Goal: Contribute content

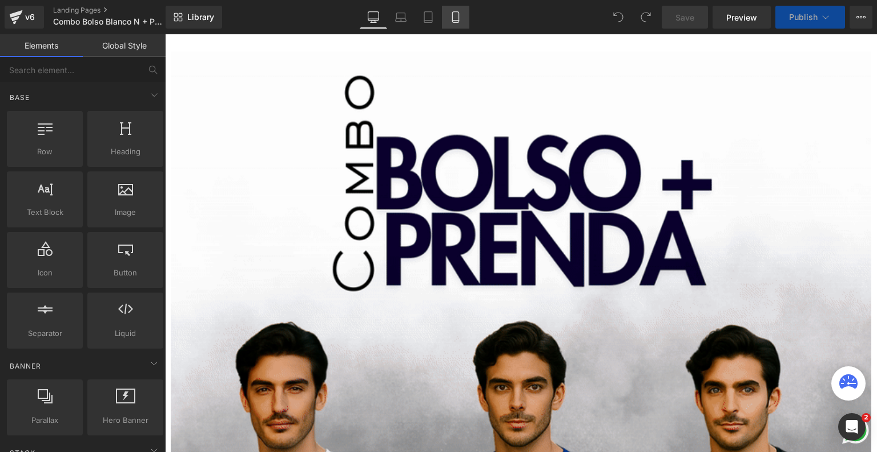
click at [456, 24] on link "Mobile" at bounding box center [455, 17] width 27 height 23
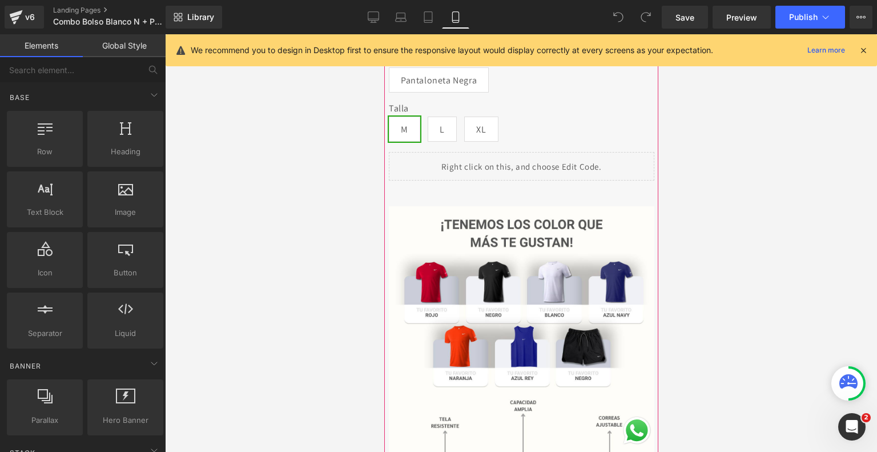
scroll to position [548, 0]
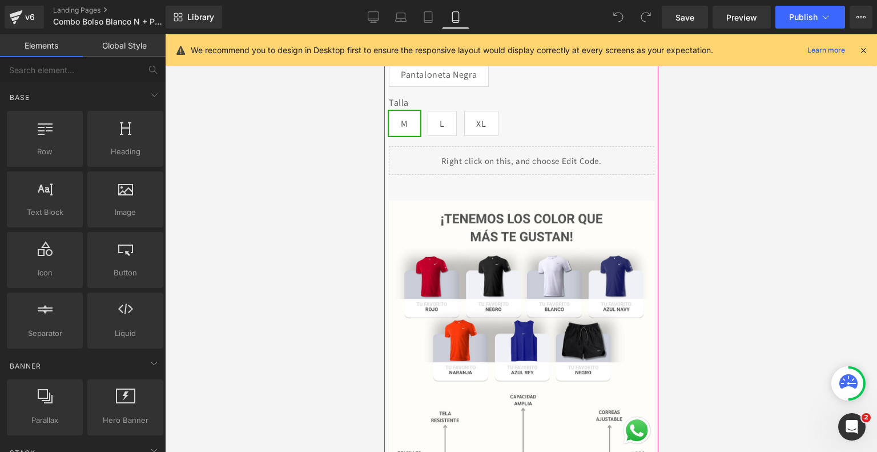
click at [521, 329] on img at bounding box center [520, 372] width 265 height 394
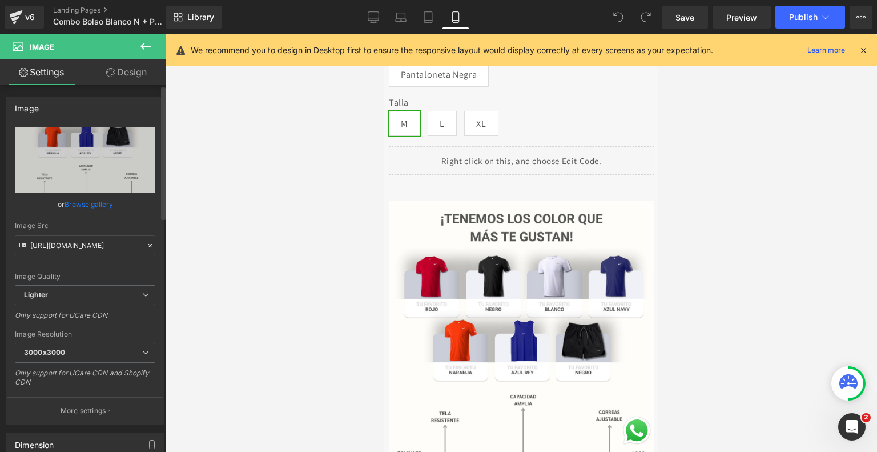
click at [84, 201] on link "Browse gallery" at bounding box center [89, 204] width 49 height 20
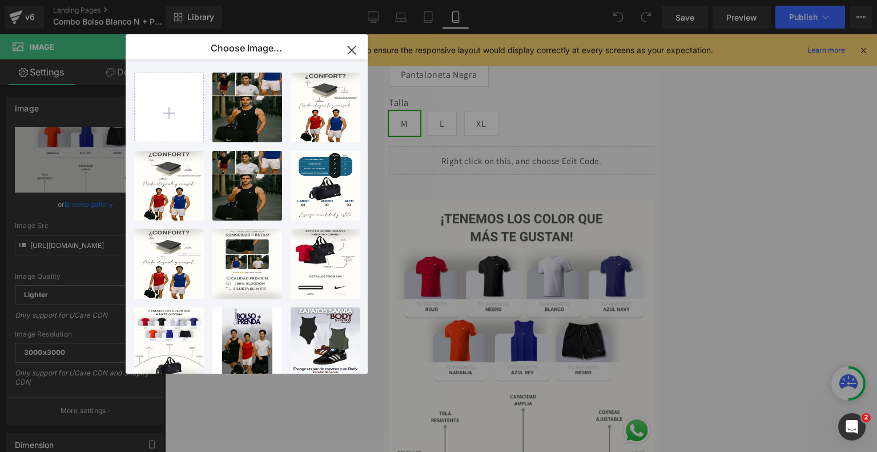
type input "C:\fakepath\Copia de Landing New Bolso [PERSON_NAME] + Prenda (5).png"
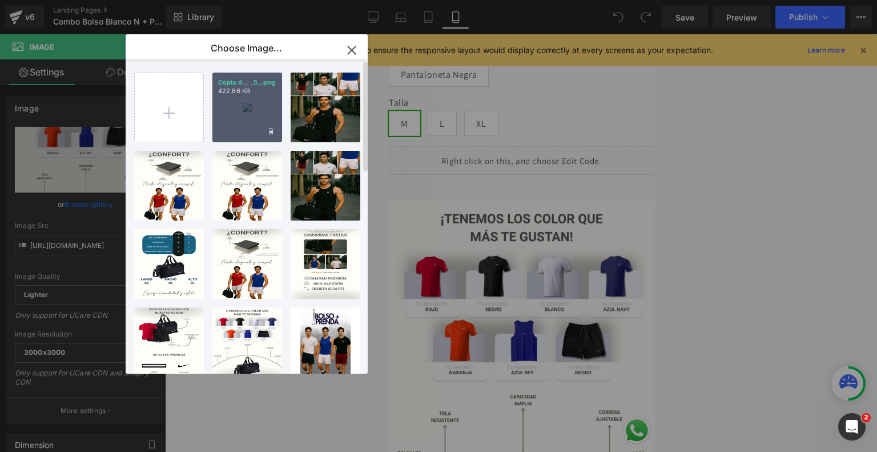
click at [248, 109] on div "Copia d... _5_.png 422.86 KB" at bounding box center [247, 107] width 70 height 70
type input "[URL][DOMAIN_NAME]"
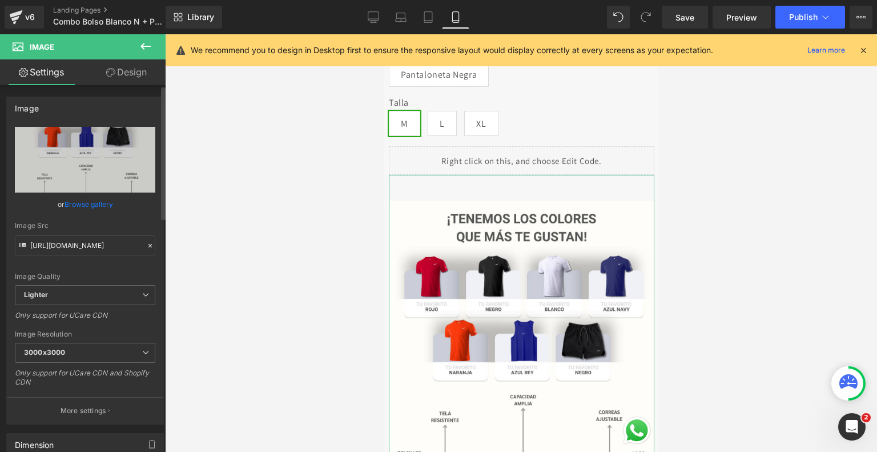
click at [91, 202] on link "Browse gallery" at bounding box center [89, 204] width 49 height 20
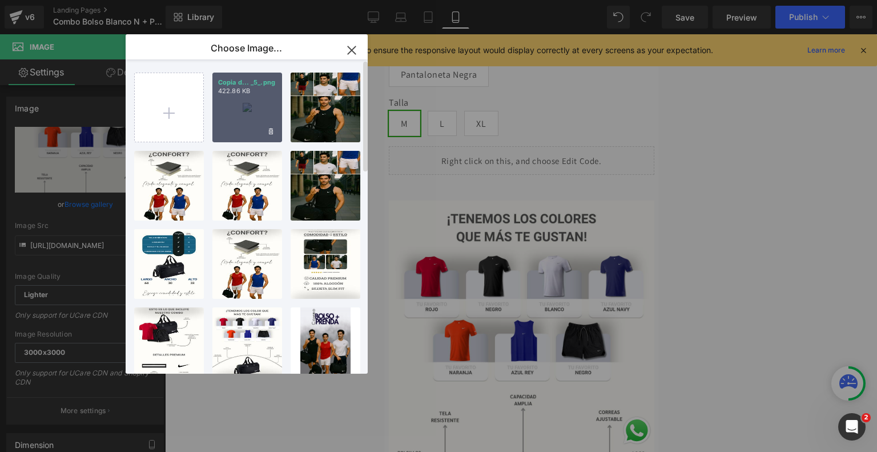
click at [231, 107] on div "Copia d... _5_.png 422.86 KB" at bounding box center [247, 107] width 70 height 70
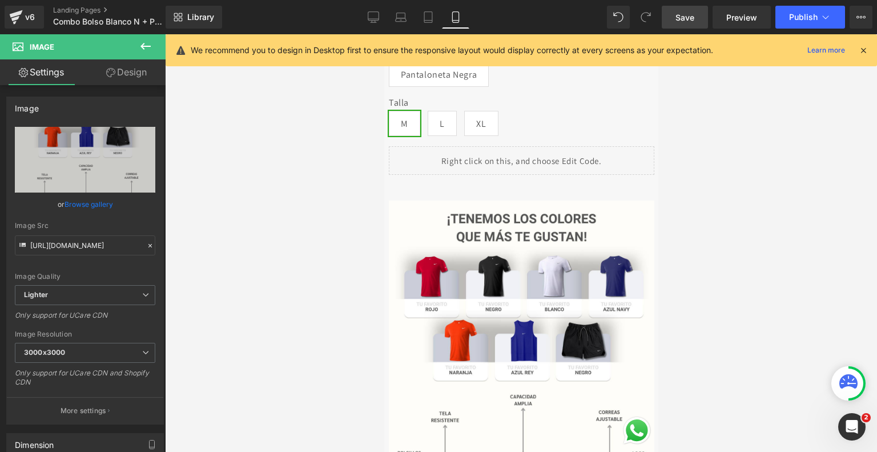
click at [702, 18] on link "Save" at bounding box center [685, 17] width 46 height 23
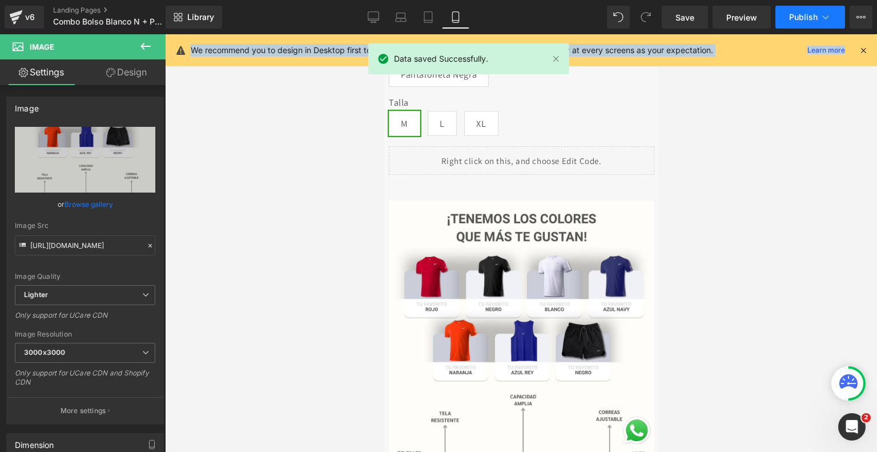
drag, startPoint x: 862, startPoint y: 50, endPoint x: 811, endPoint y: 13, distance: 63.4
click at [811, 13] on div "Save Preview Publish Scheduled View Live Page View with current Template Save T…" at bounding box center [767, 17] width 220 height 23
click at [811, 13] on span "Publish" at bounding box center [803, 17] width 29 height 9
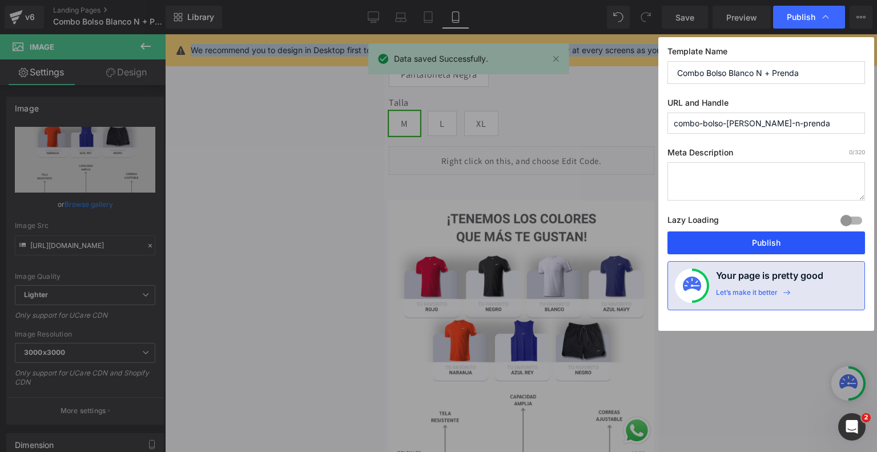
click at [715, 237] on button "Publish" at bounding box center [766, 242] width 198 height 23
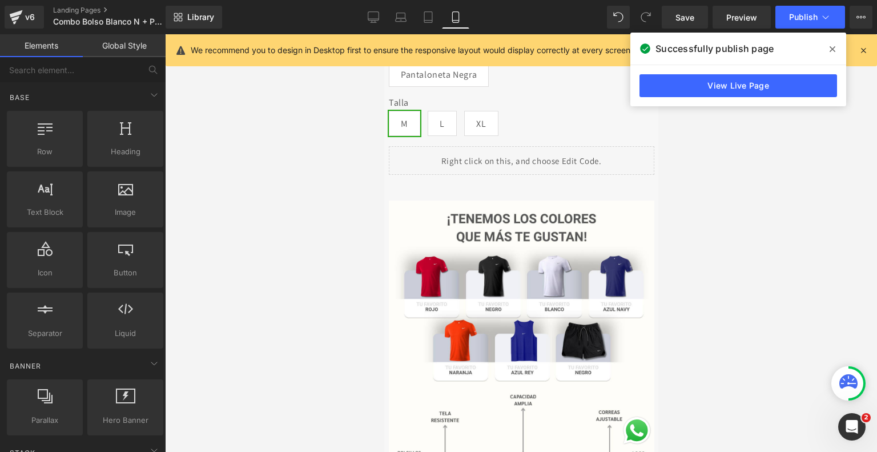
drag, startPoint x: 292, startPoint y: 132, endPoint x: 196, endPoint y: 84, distance: 108.0
click at [292, 132] on div at bounding box center [521, 242] width 712 height 417
